Goal: Information Seeking & Learning: Learn about a topic

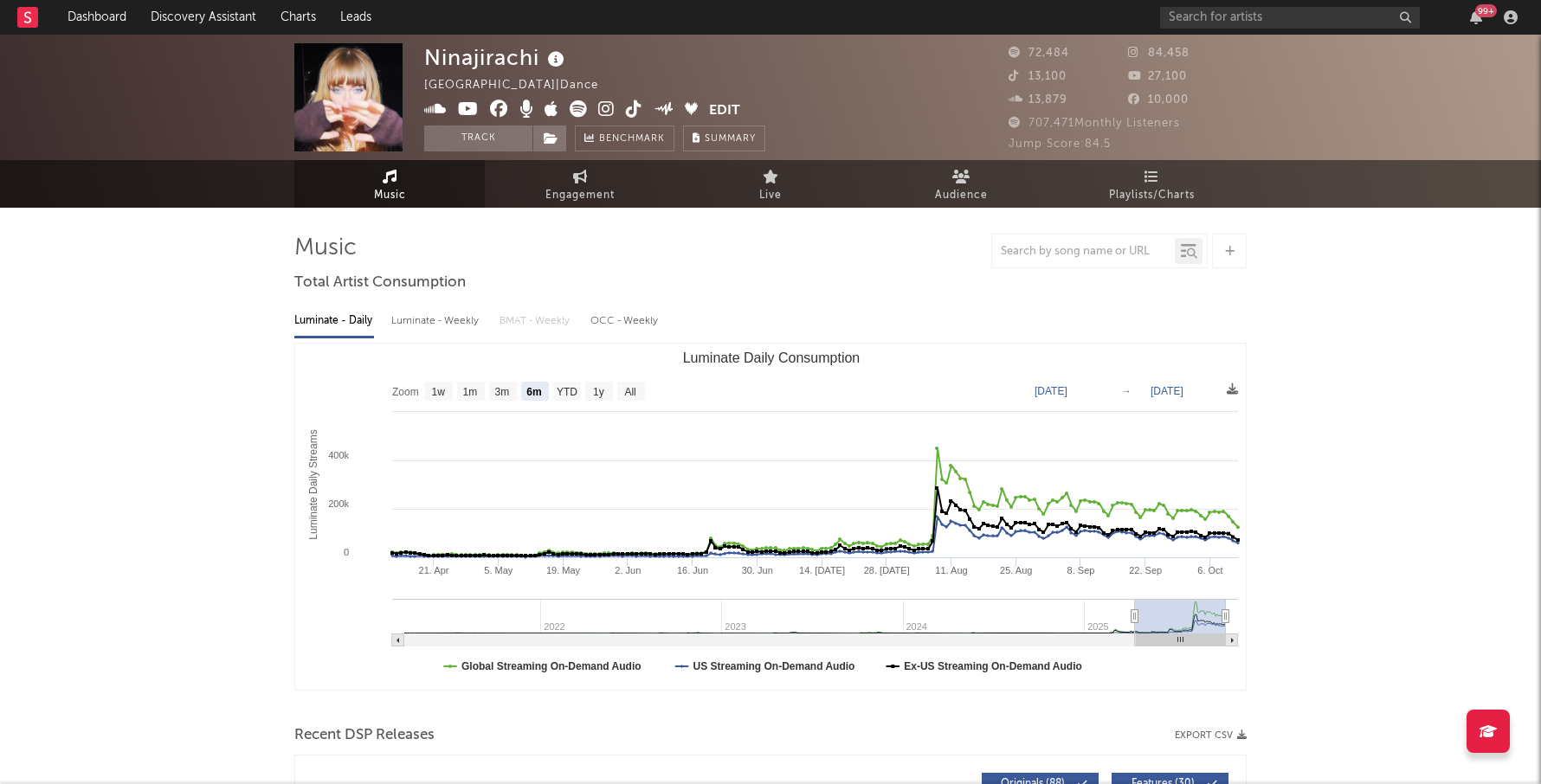
select select "6m"
click at [1186, 18] on input "text" at bounding box center [1290, 18] width 259 height 21
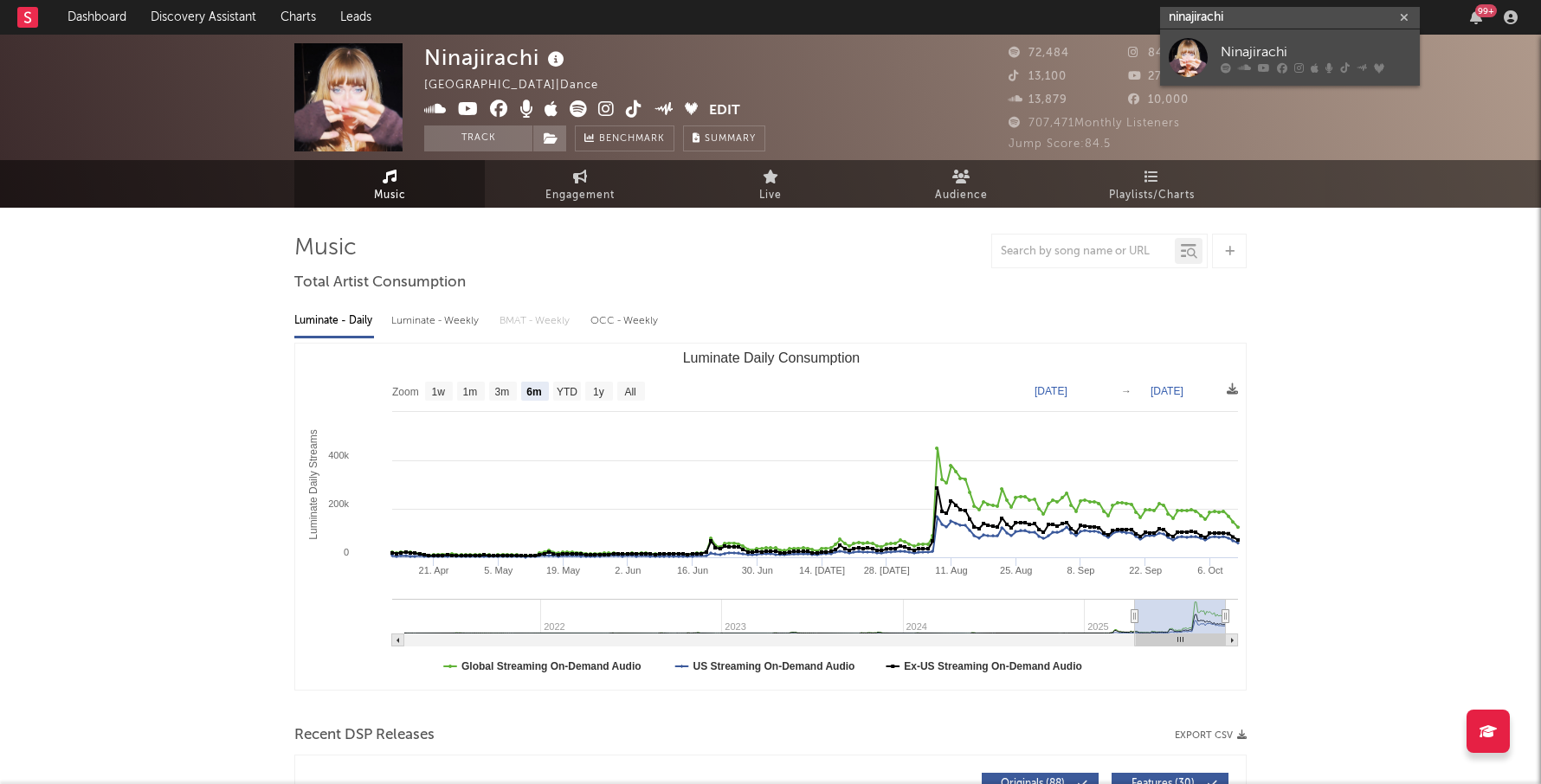
type input "ninajirachi"
click at [1228, 50] on div "Ninajirachi" at bounding box center [1316, 52] width 191 height 20
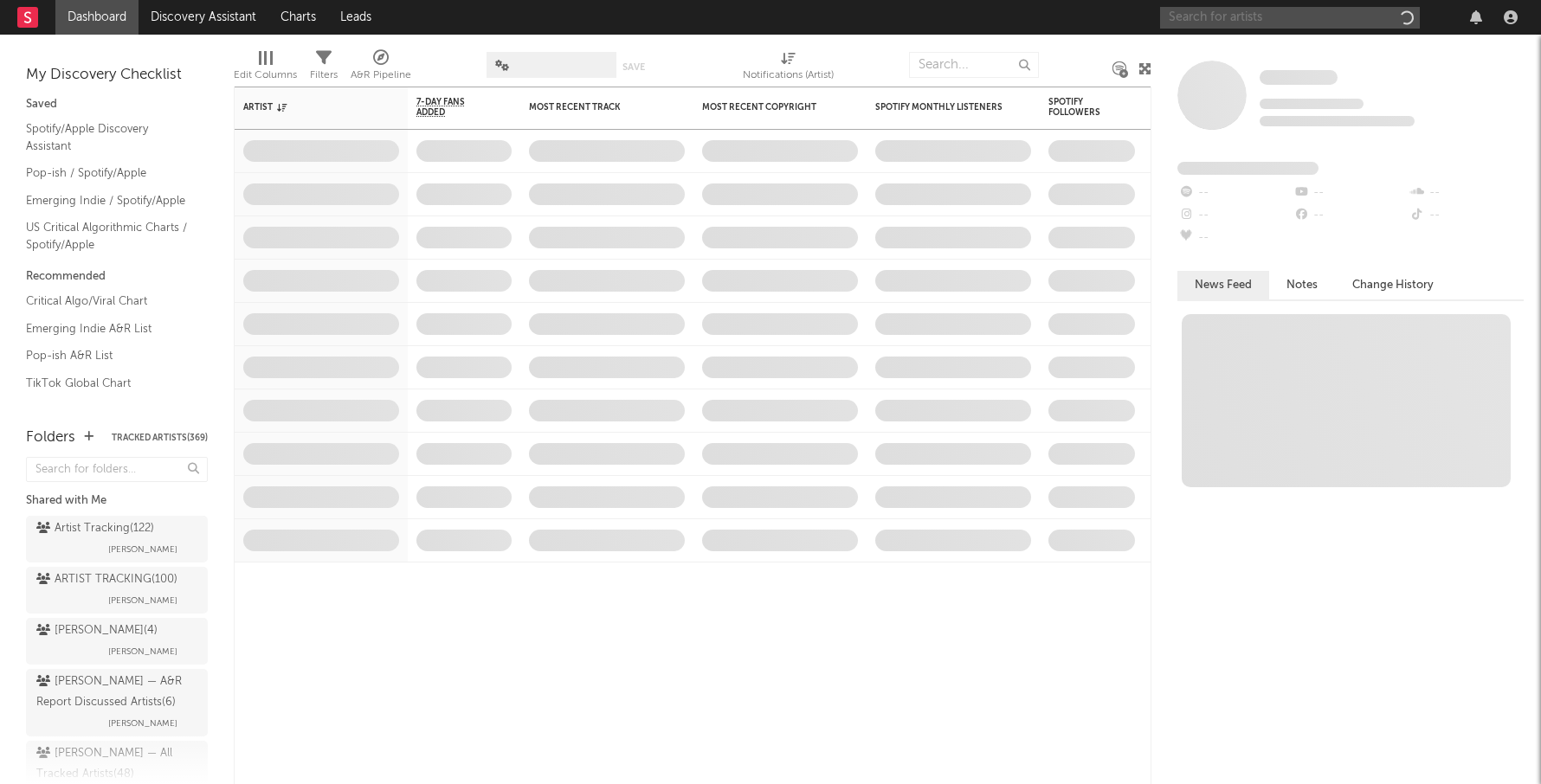
click at [1224, 9] on input "text" at bounding box center [1290, 18] width 259 height 21
click at [1232, 18] on input "[PERSON_NAME]" at bounding box center [1290, 18] width 259 height 21
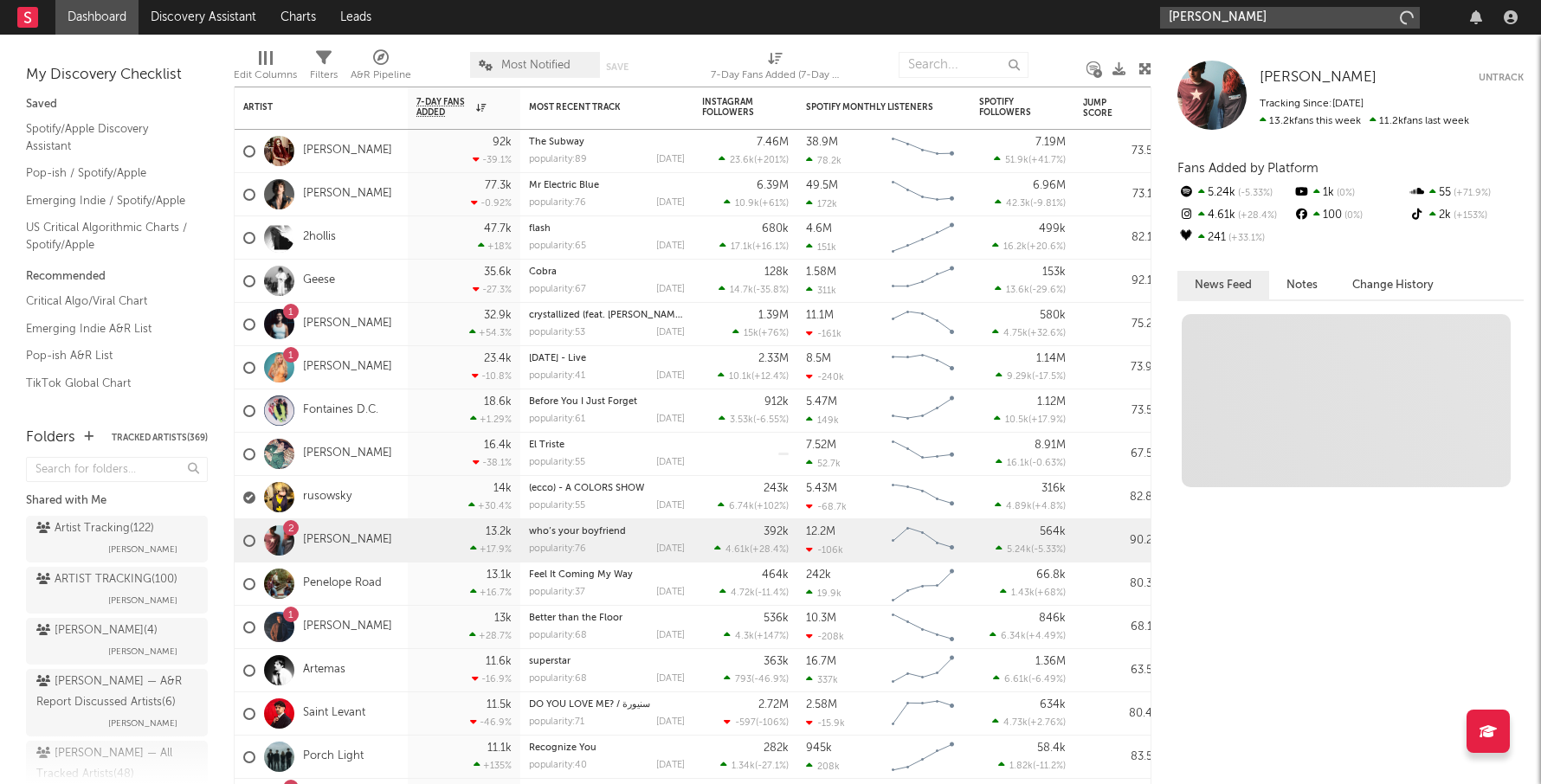
type input "[PERSON_NAME]"
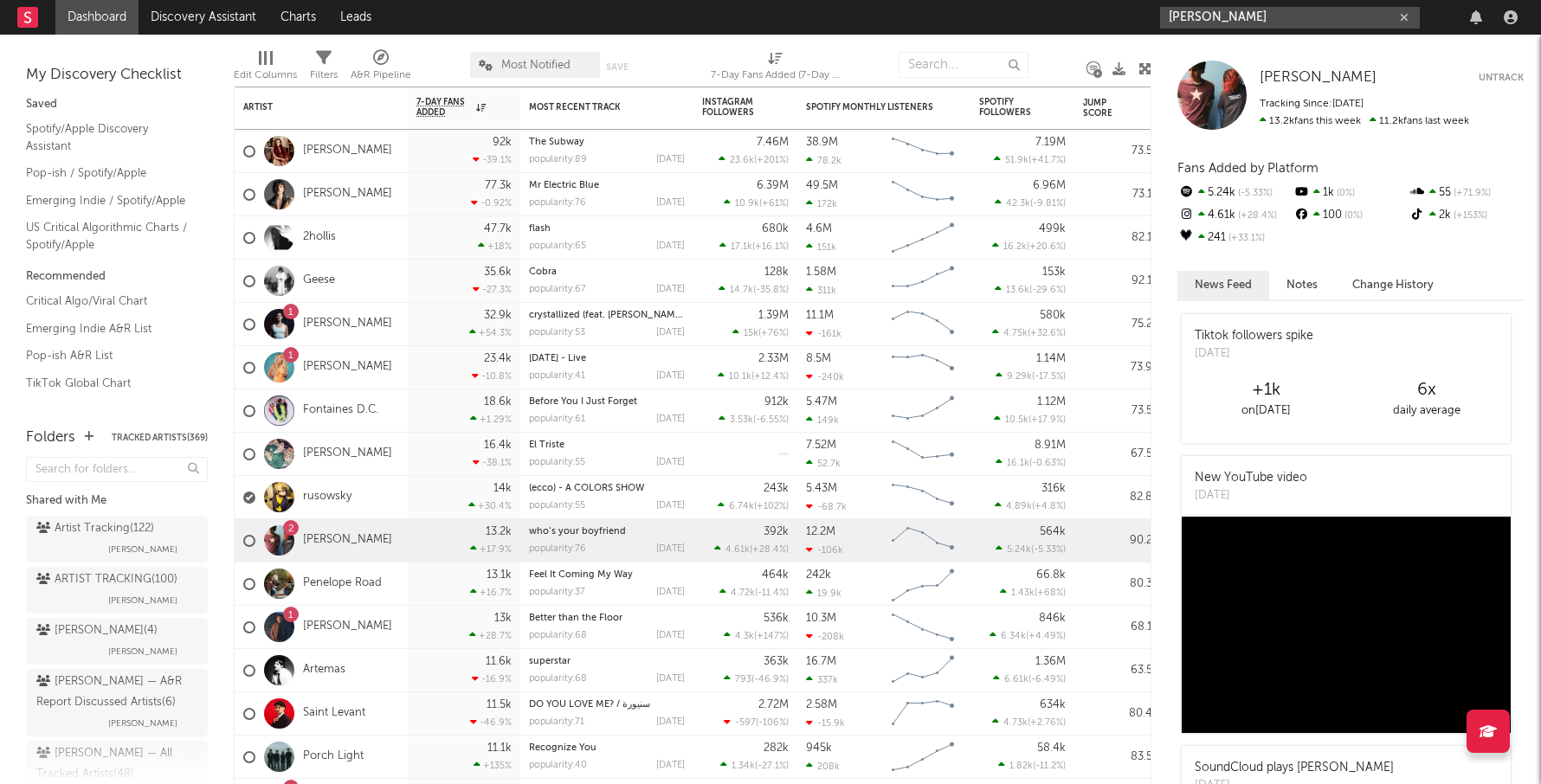
click at [1212, 17] on input "[PERSON_NAME]" at bounding box center [1290, 18] width 259 height 21
click at [1217, 15] on input "[PERSON_NAME]" at bounding box center [1290, 18] width 259 height 21
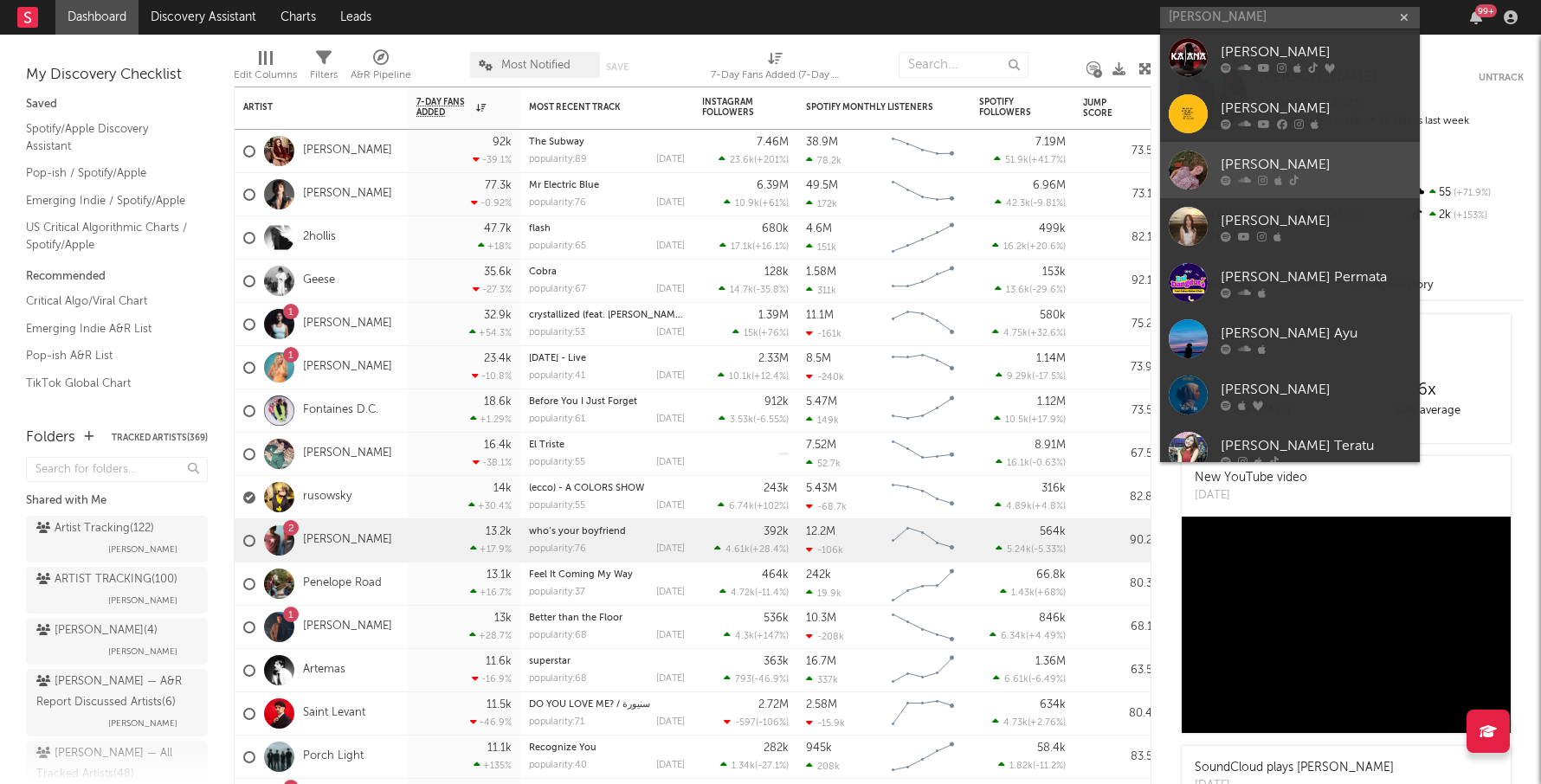
click at [1352, 169] on div "[PERSON_NAME]" at bounding box center [1316, 164] width 191 height 20
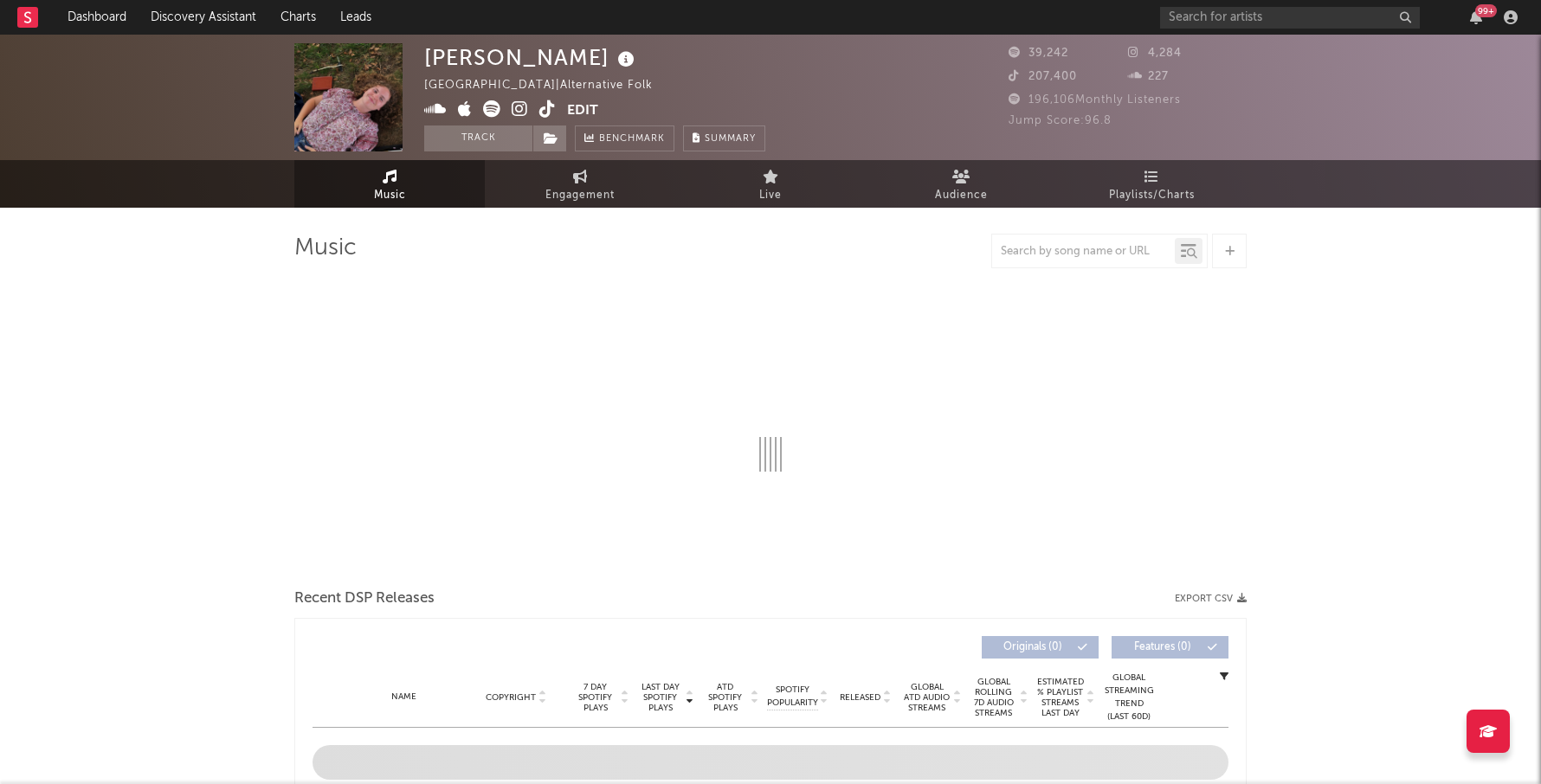
select select "1w"
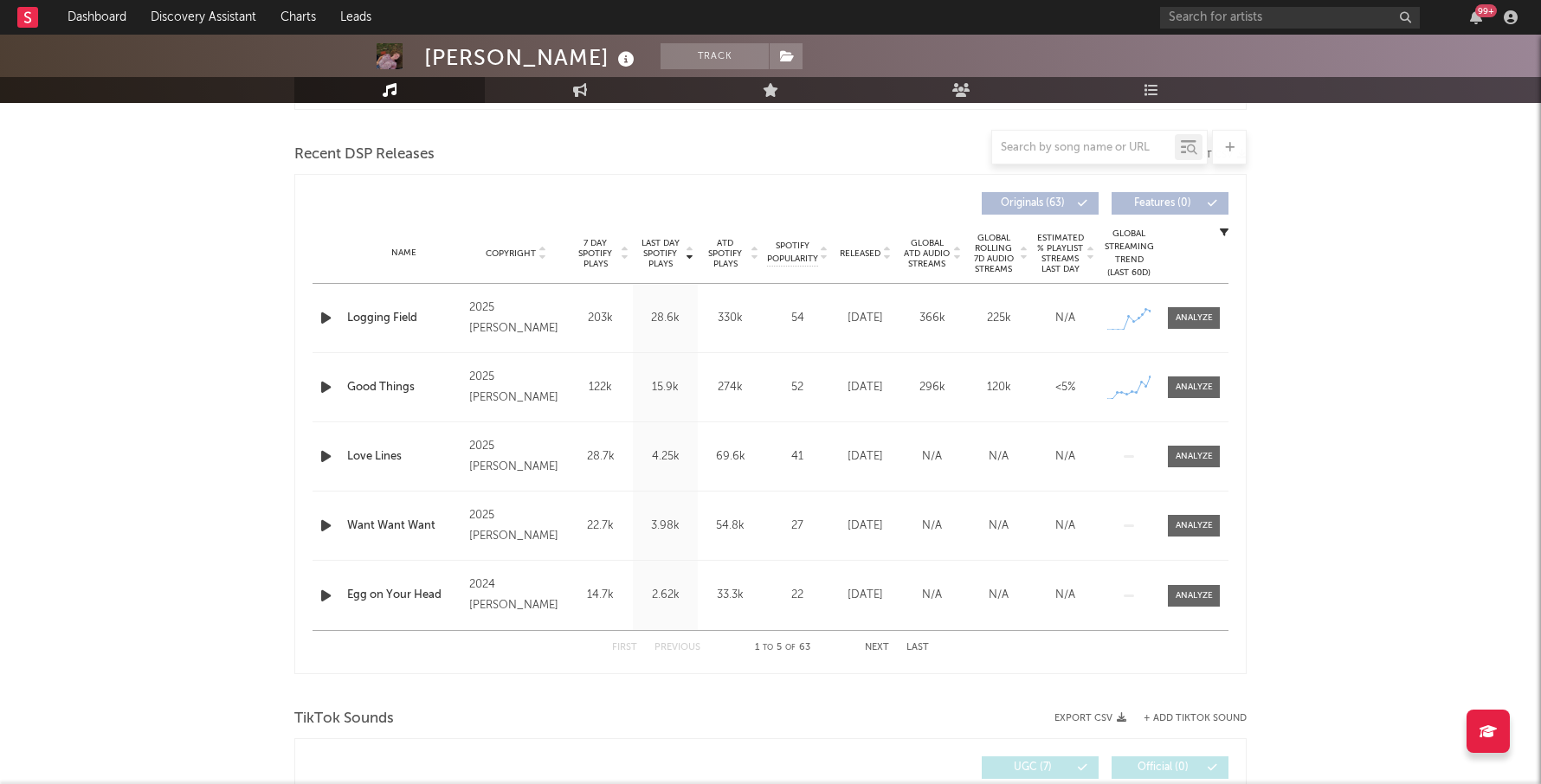
scroll to position [572, 0]
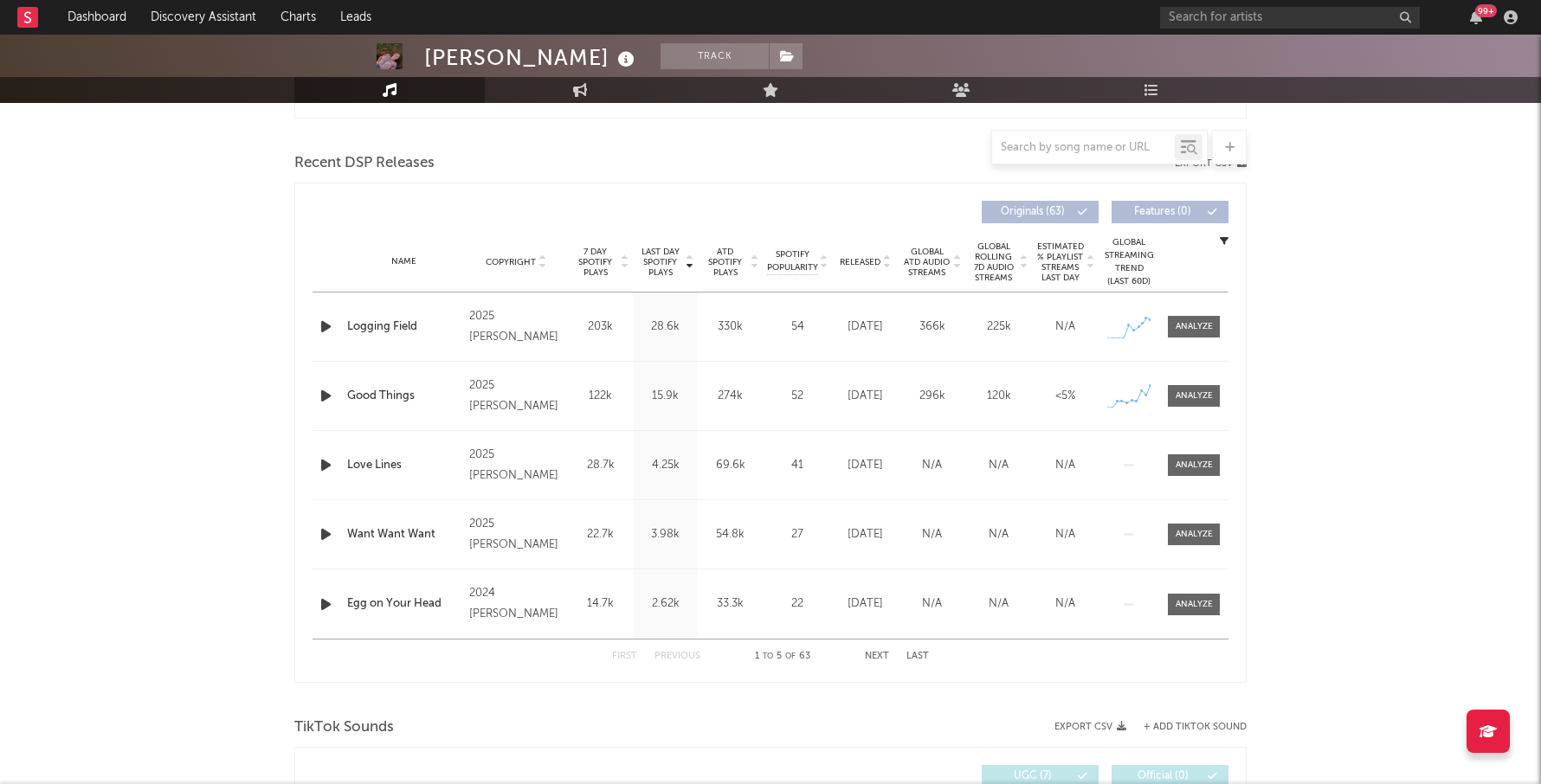
click at [1198, 29] on div "99 +" at bounding box center [1342, 17] width 364 height 35
click at [1198, 20] on input "text" at bounding box center [1290, 18] width 259 height 21
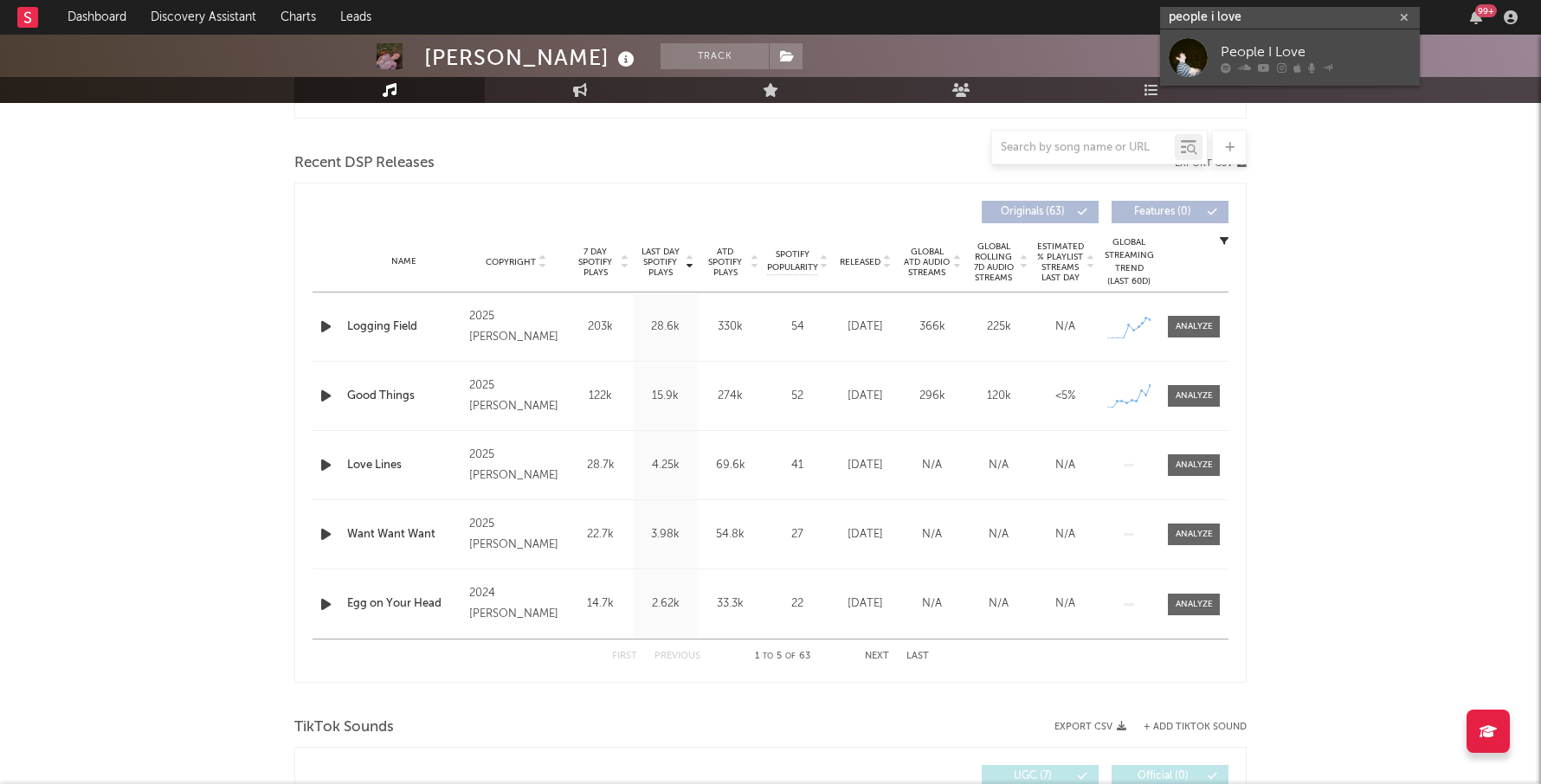
type input "people i love"
click at [1324, 49] on div "People I Love" at bounding box center [1316, 52] width 191 height 20
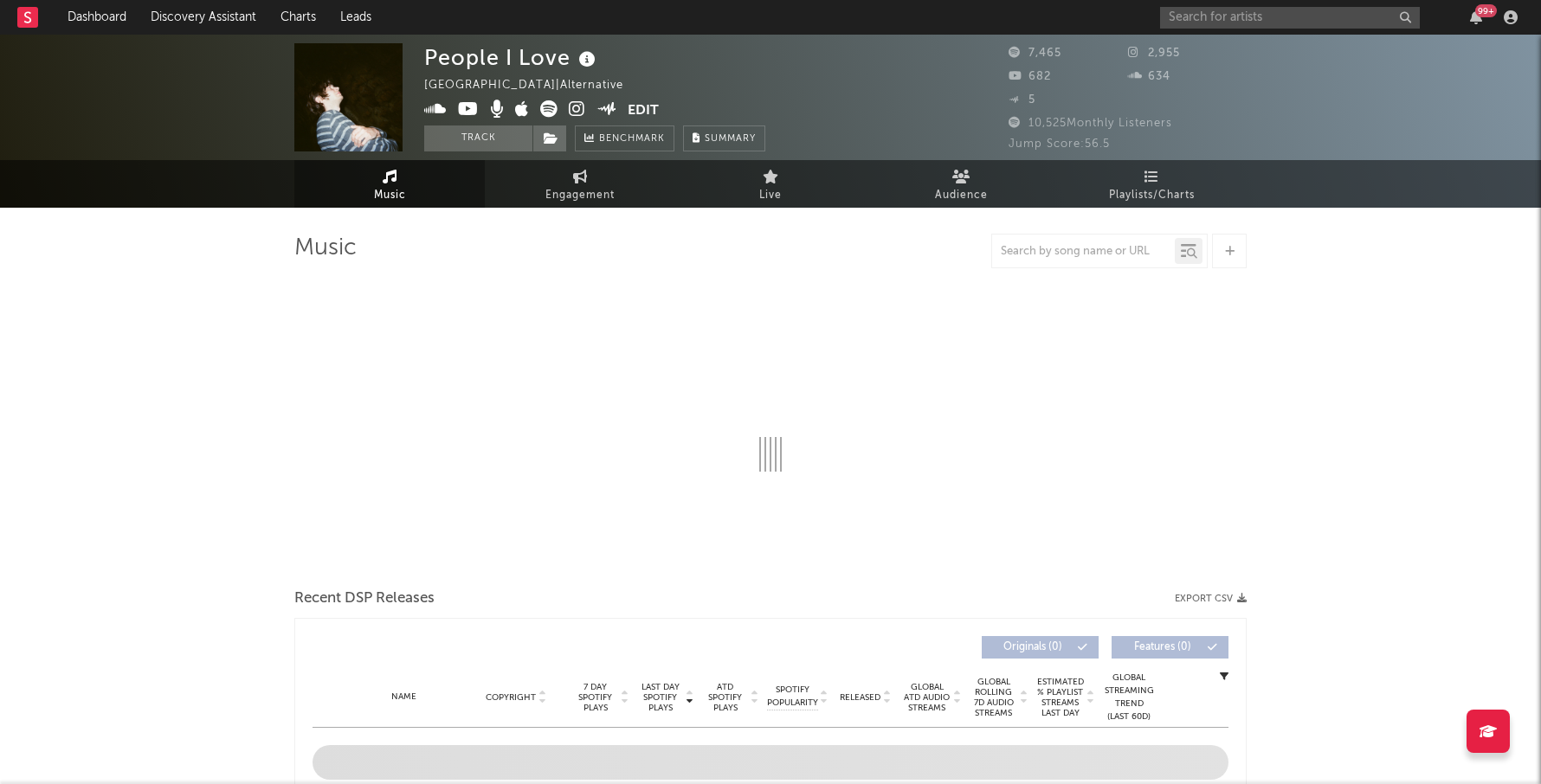
select select "6m"
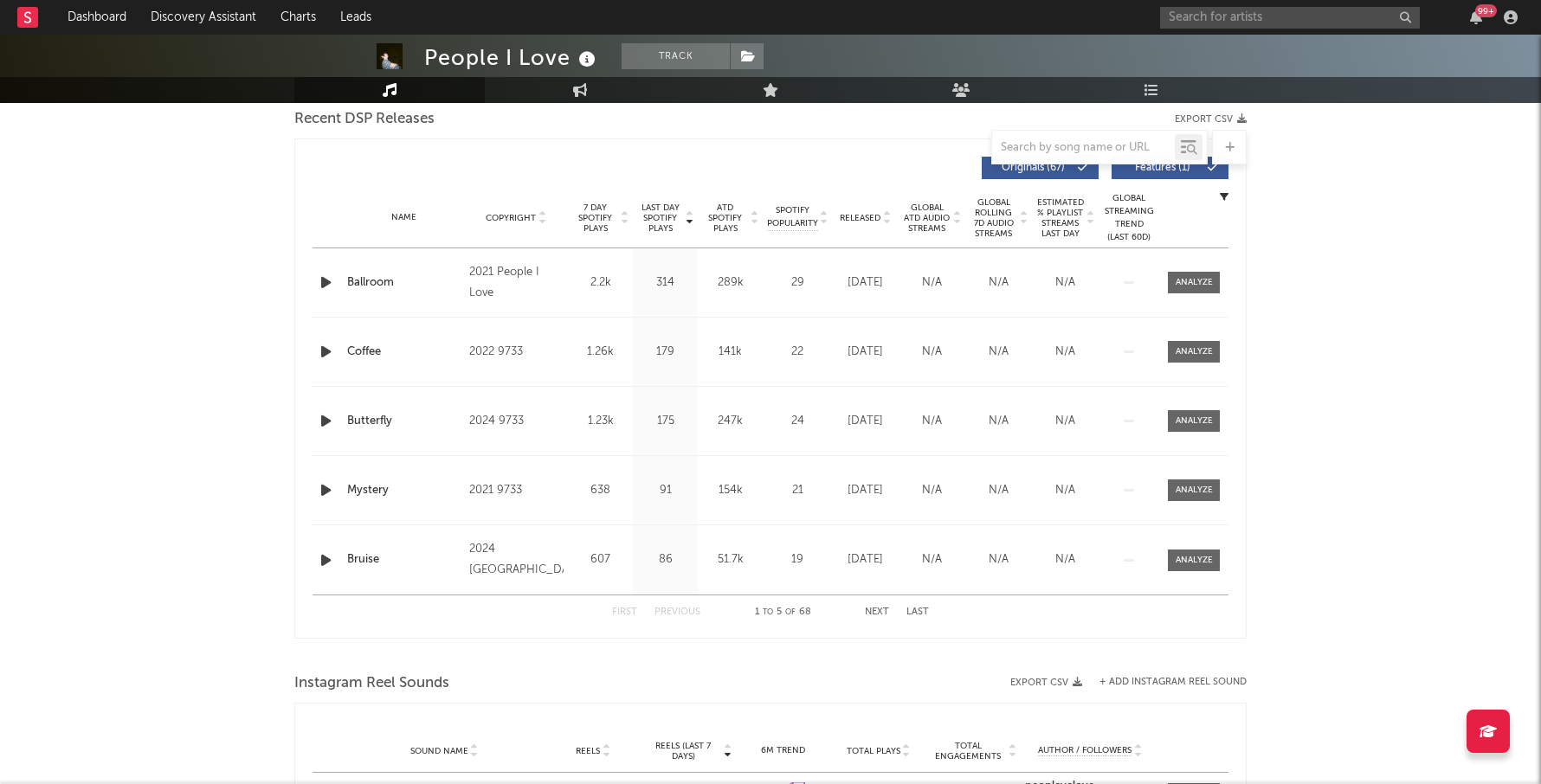
scroll to position [616, 0]
